Goal: Transaction & Acquisition: Purchase product/service

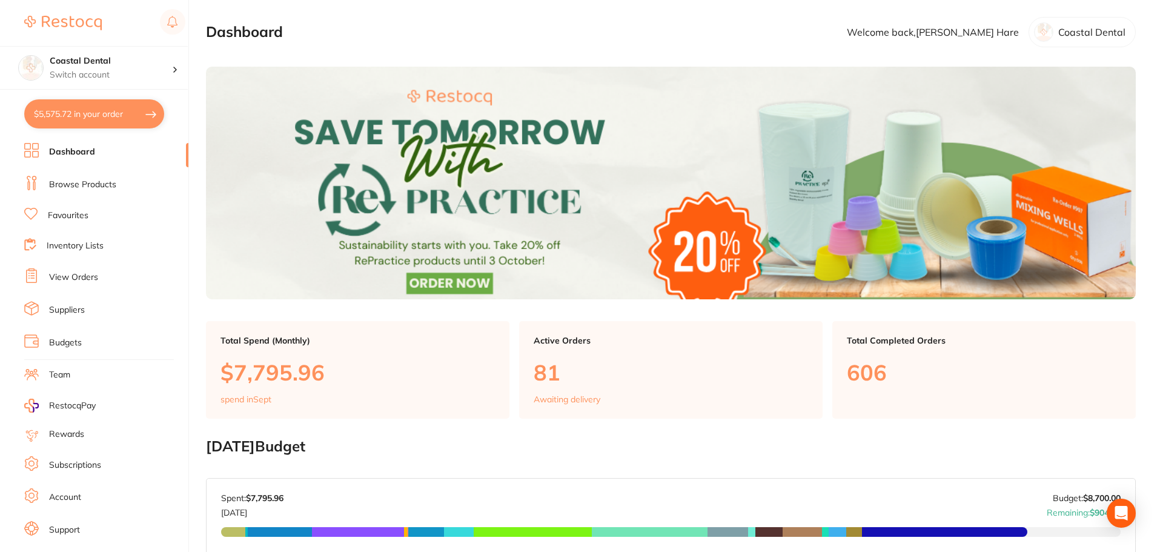
click at [48, 112] on button "$5,575.72 in your order" at bounding box center [94, 113] width 140 height 29
checkbox input "true"
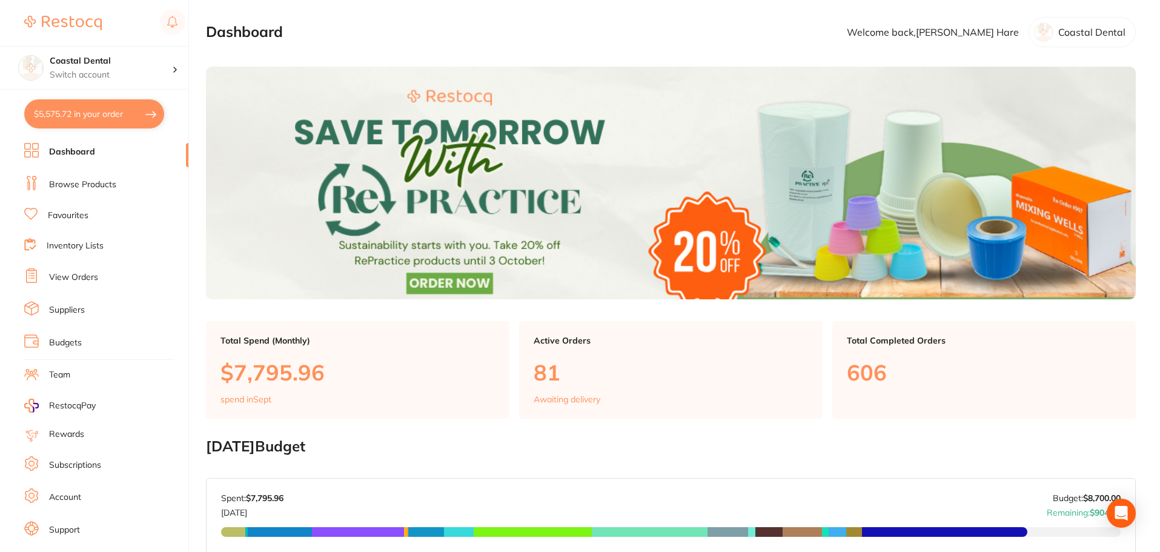
checkbox input "true"
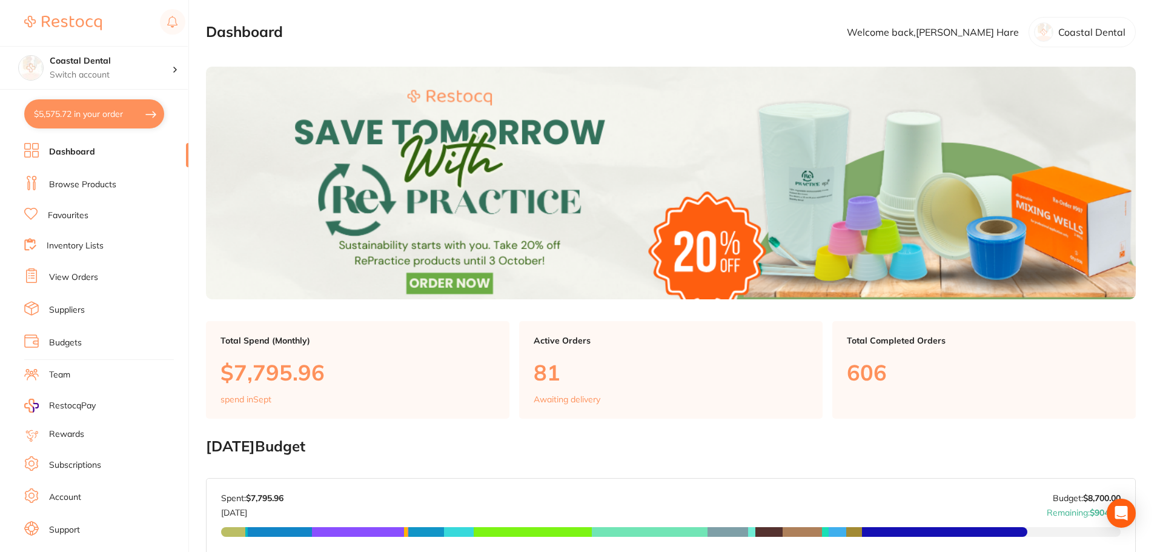
checkbox input "true"
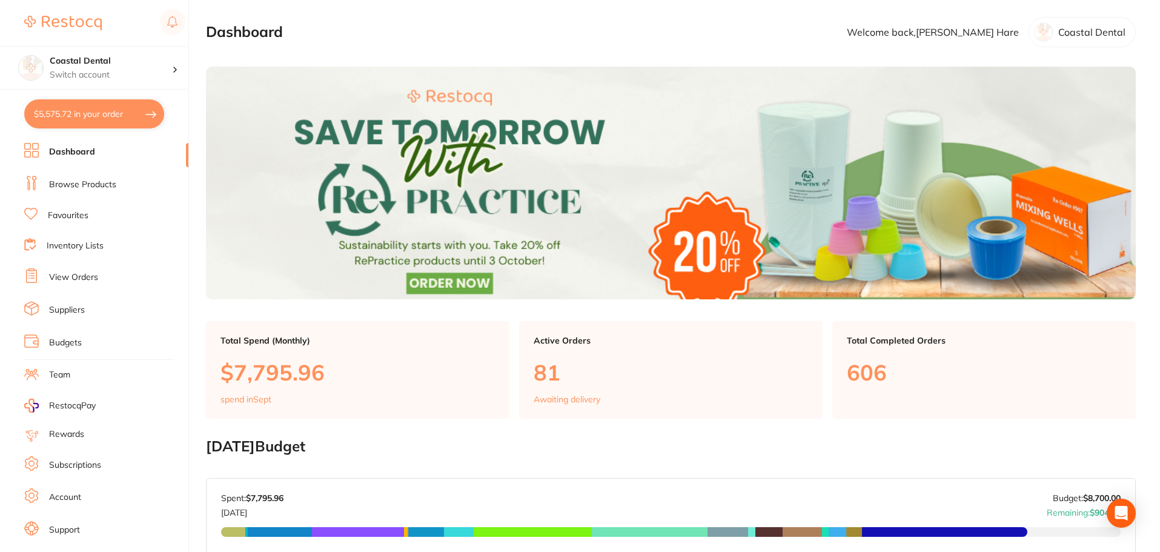
checkbox input "true"
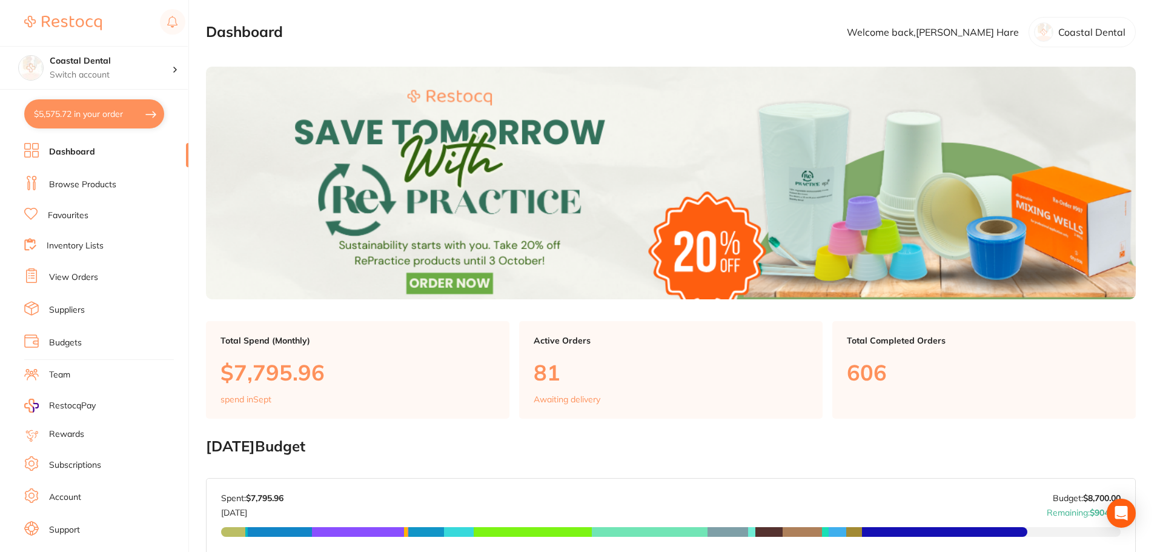
checkbox input "true"
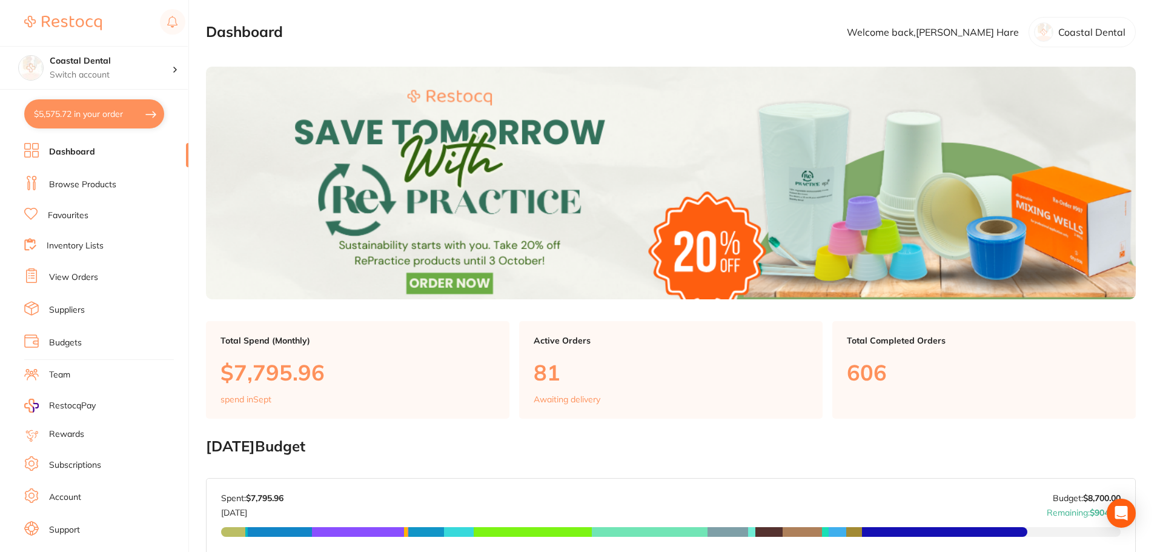
checkbox input "true"
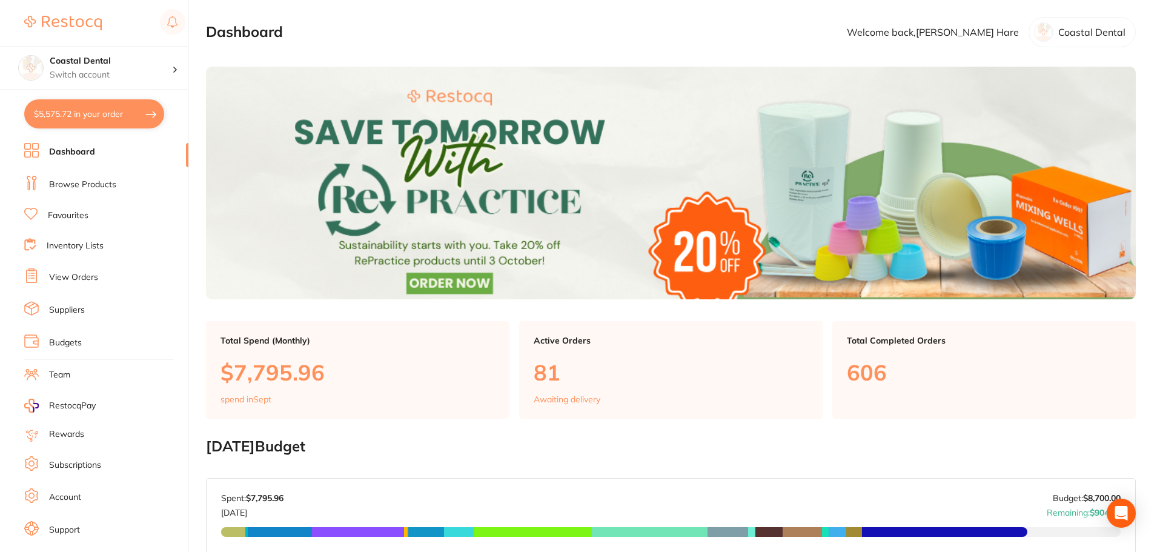
checkbox input "true"
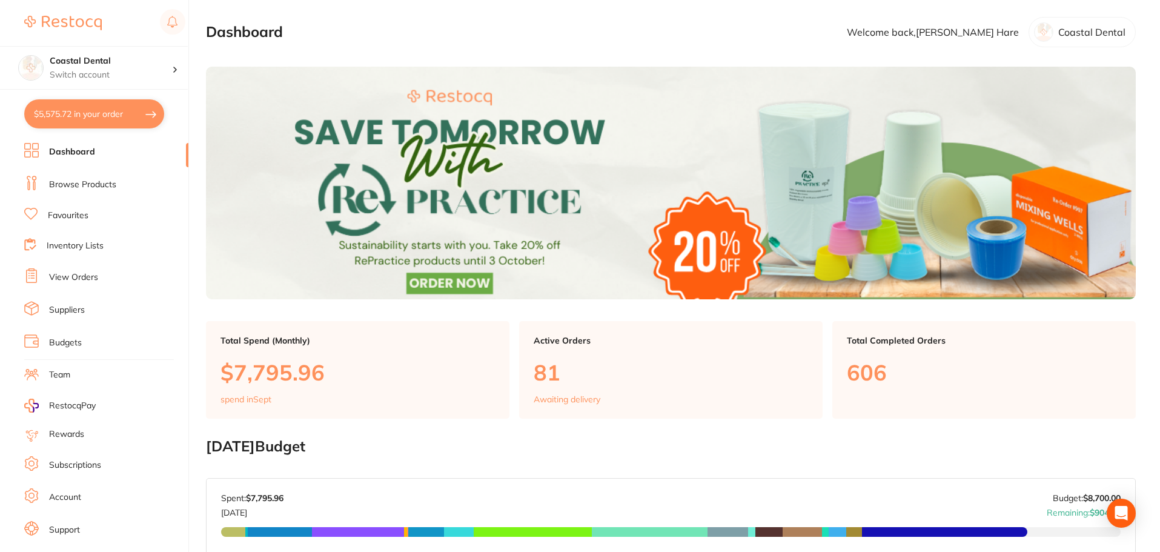
checkbox input "true"
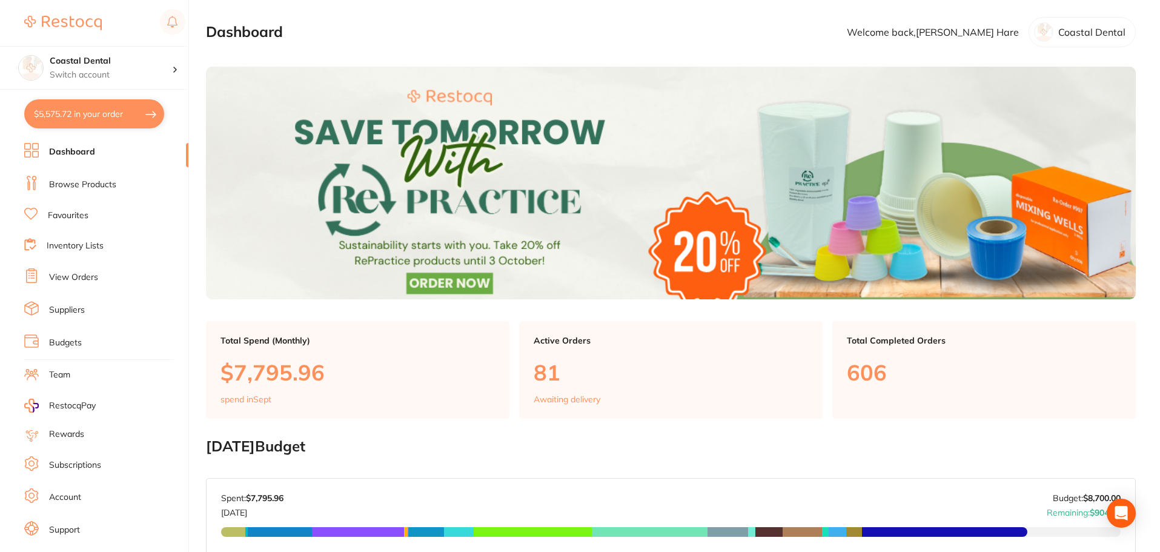
checkbox input "true"
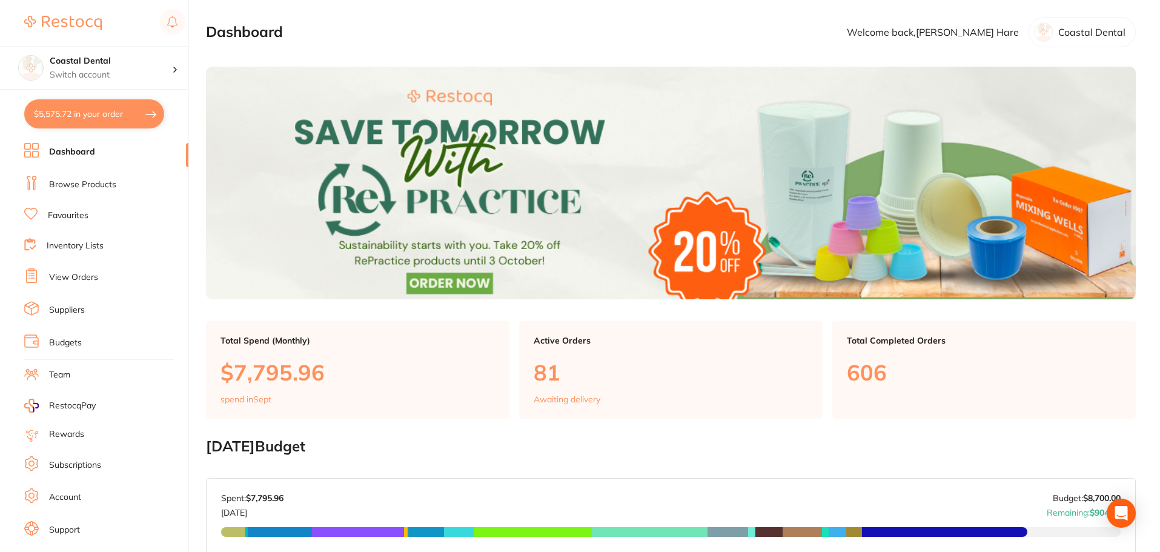
checkbox input "true"
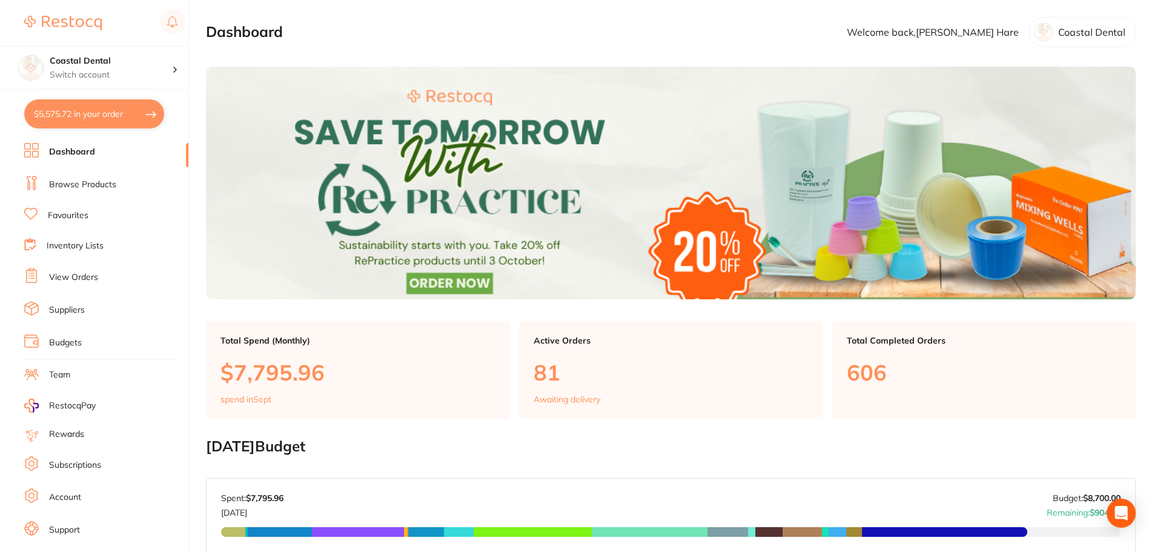
checkbox input "true"
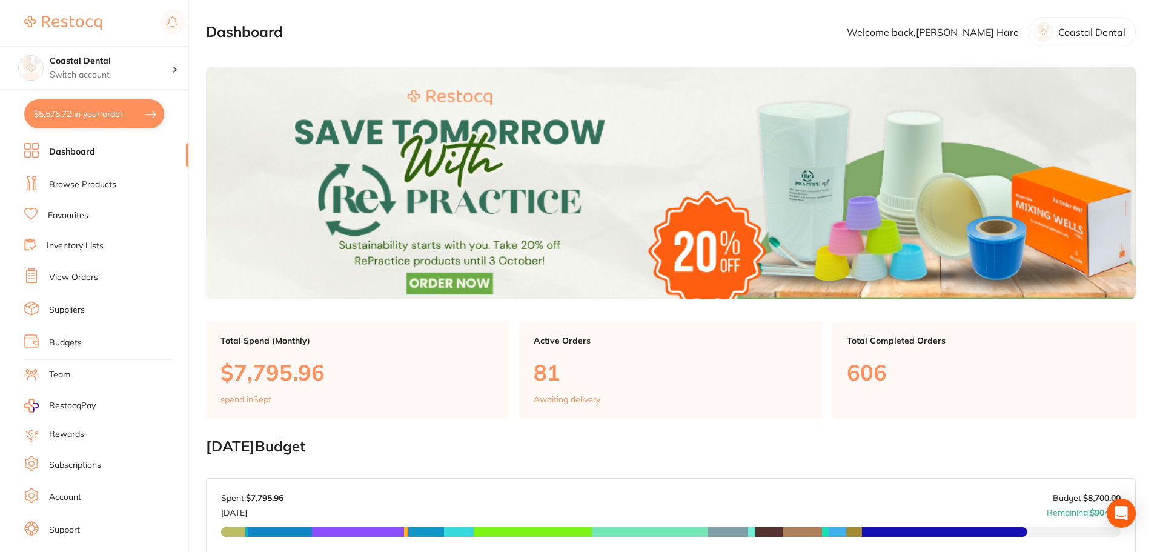
checkbox input "true"
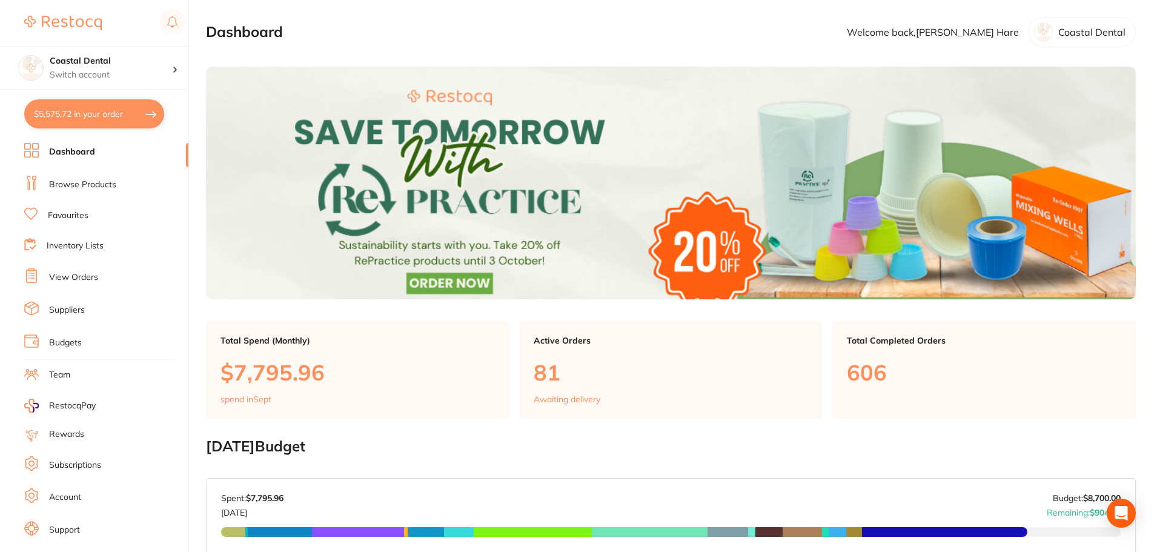
checkbox input "true"
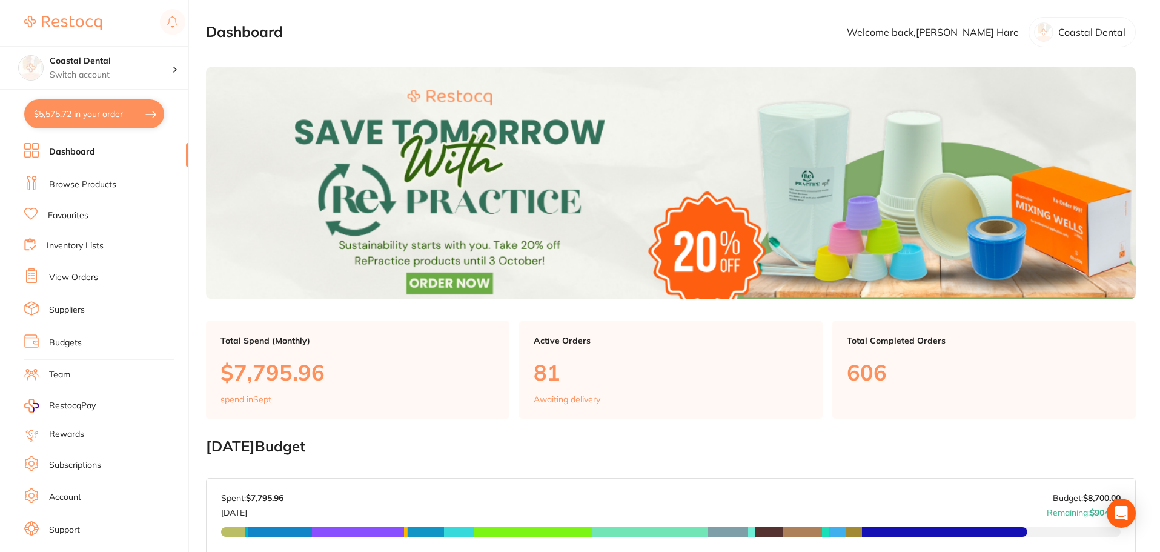
checkbox input "true"
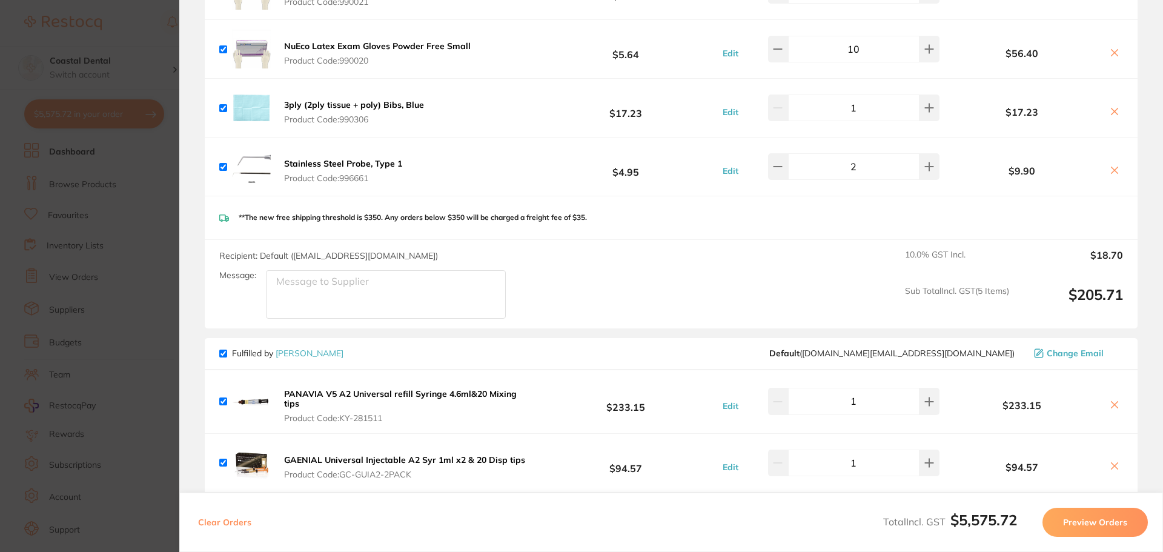
scroll to position [3370, 0]
